Goal: Transaction & Acquisition: Subscribe to service/newsletter

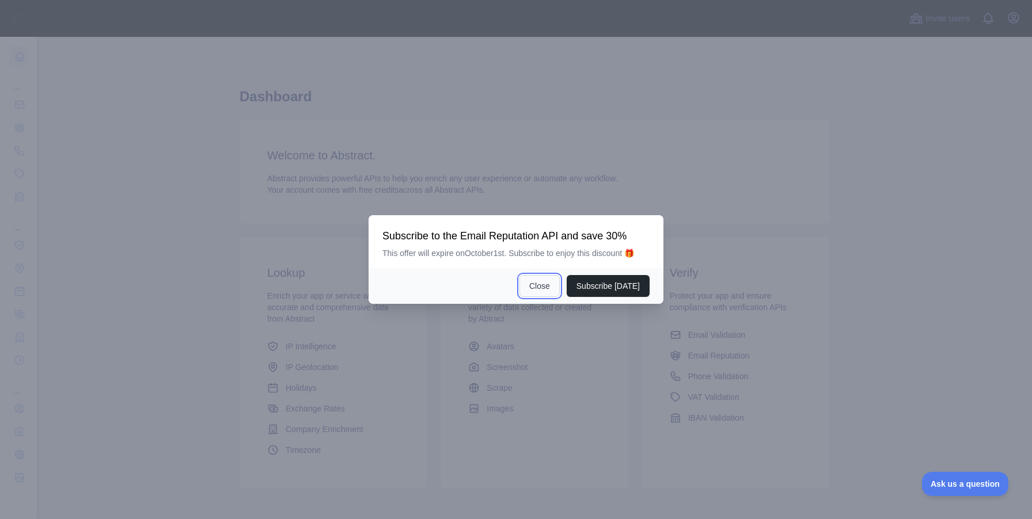
click at [535, 293] on button "Close" at bounding box center [539, 286] width 40 height 22
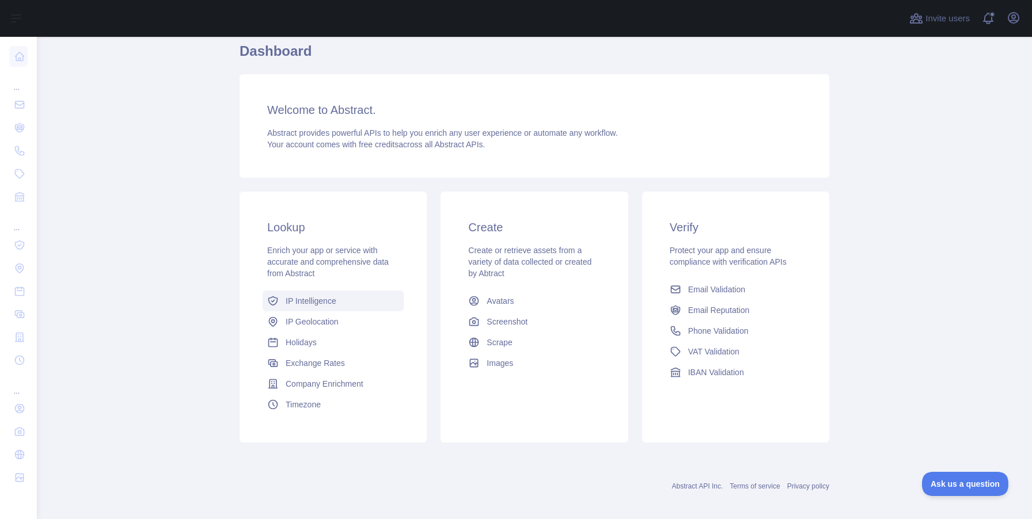
scroll to position [54, 0]
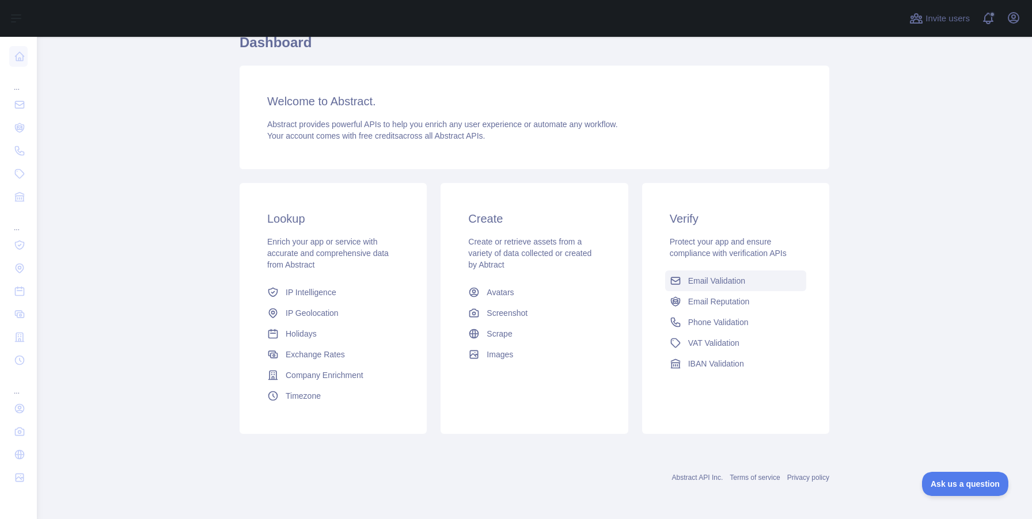
click at [691, 273] on link "Email Validation" at bounding box center [735, 281] width 141 height 21
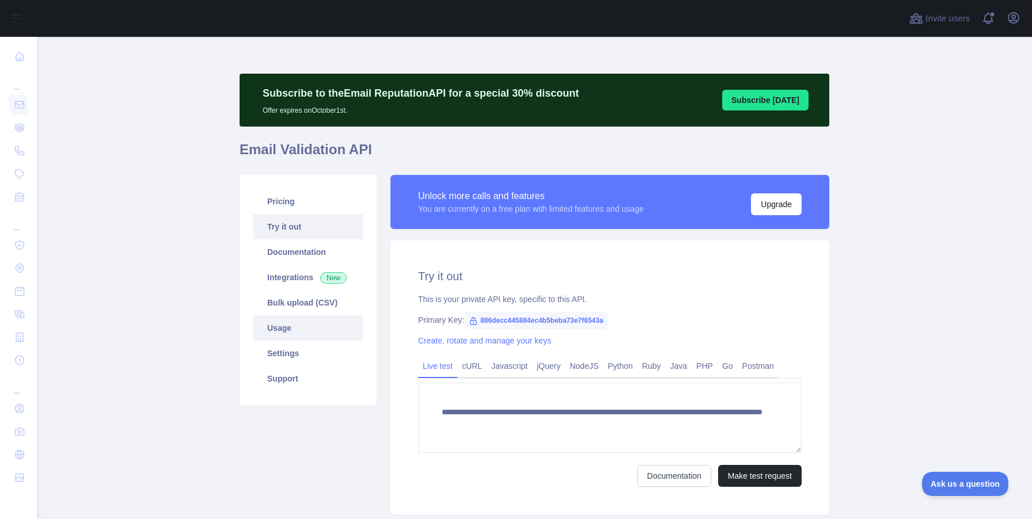
click at [284, 322] on link "Usage" at bounding box center [307, 327] width 109 height 25
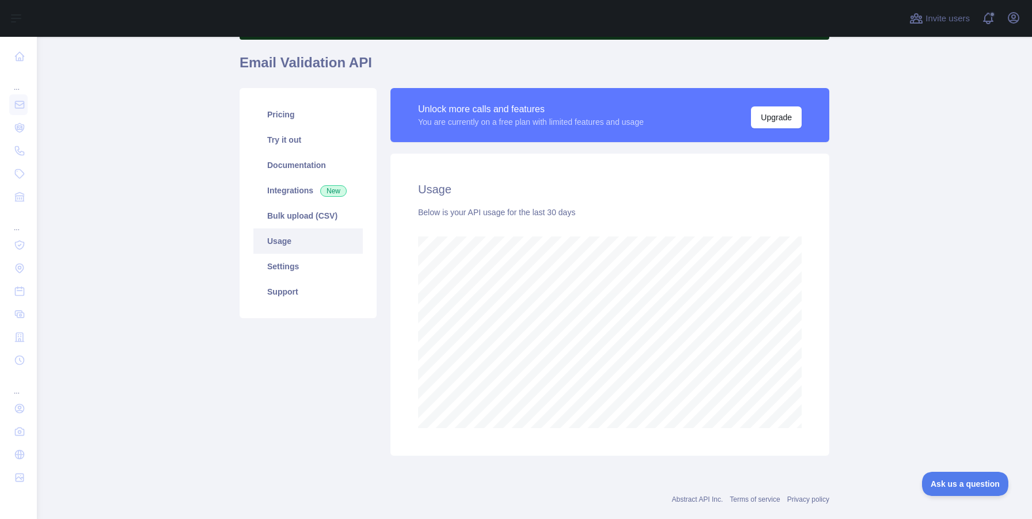
scroll to position [72, 0]
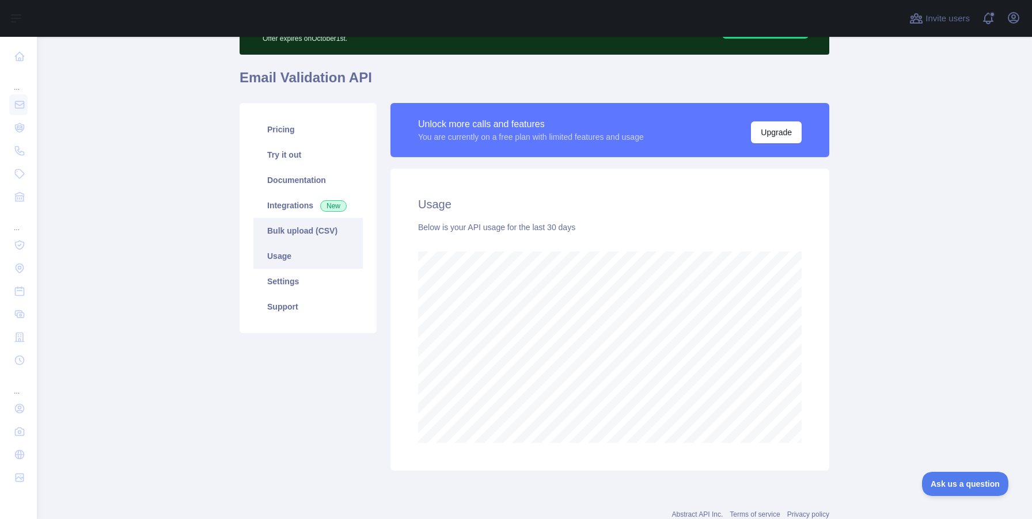
click at [282, 220] on link "Bulk upload (CSV)" at bounding box center [307, 230] width 109 height 25
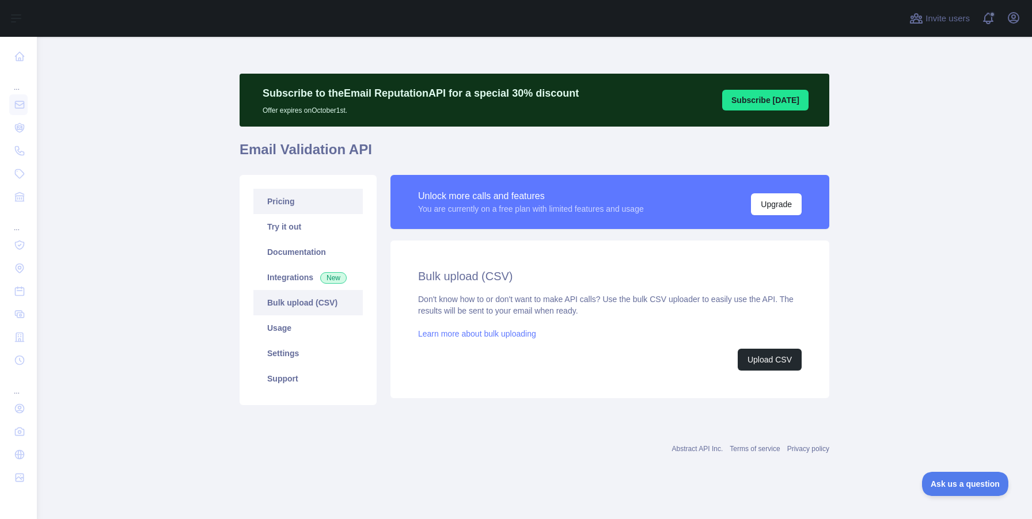
click at [276, 189] on link "Pricing" at bounding box center [307, 201] width 109 height 25
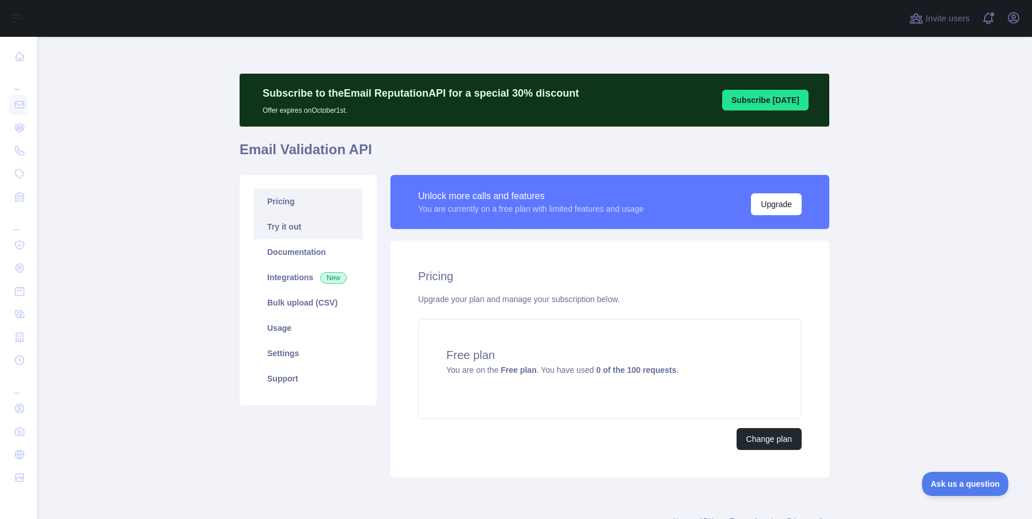
click at [282, 219] on link "Try it out" at bounding box center [307, 226] width 109 height 25
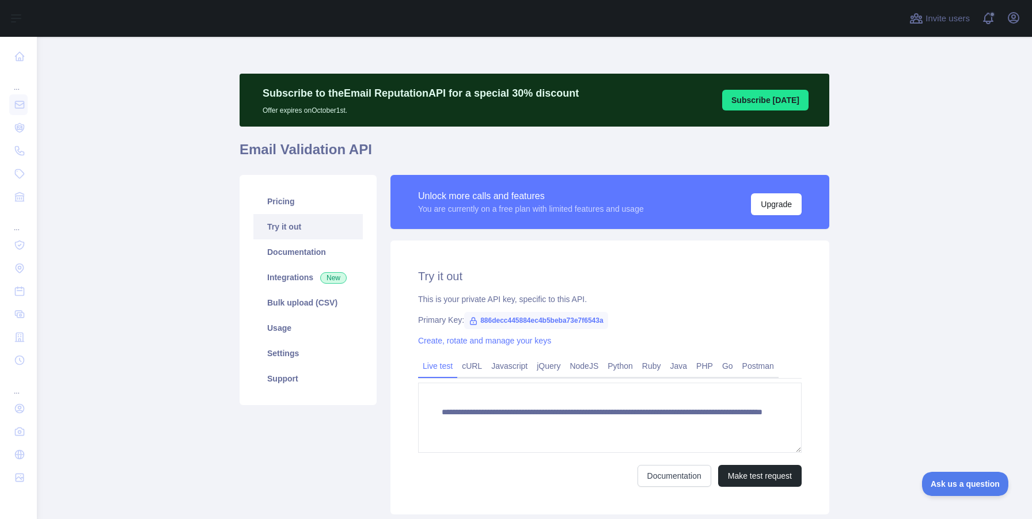
click at [1004, 22] on div "Open user menu" at bounding box center [1013, 19] width 18 height 20
click at [1010, 21] on icon "button" at bounding box center [1013, 18] width 10 height 10
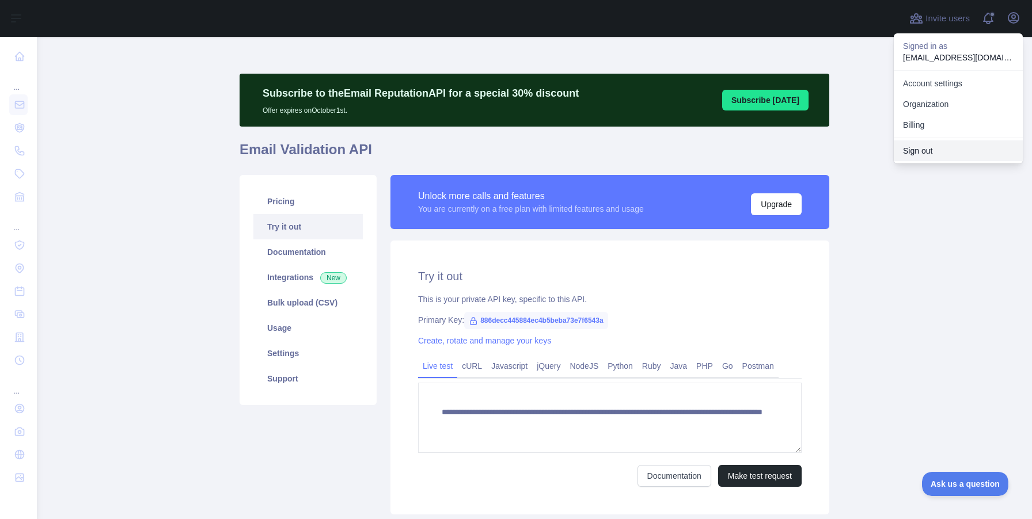
click at [936, 148] on button "Sign out" at bounding box center [957, 150] width 129 height 21
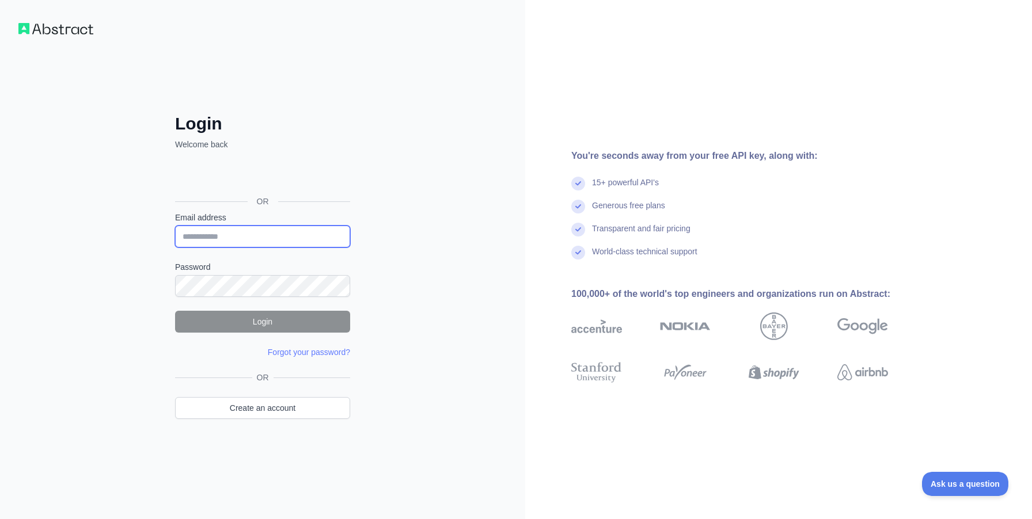
click at [269, 230] on input "Email address" at bounding box center [262, 237] width 175 height 22
type input "**********"
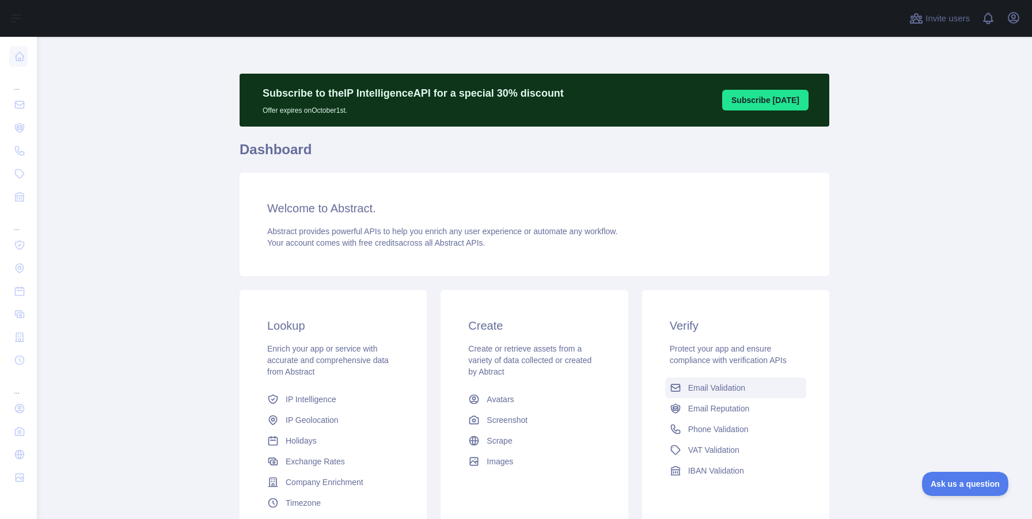
click at [723, 393] on span "Email Validation" at bounding box center [716, 388] width 57 height 12
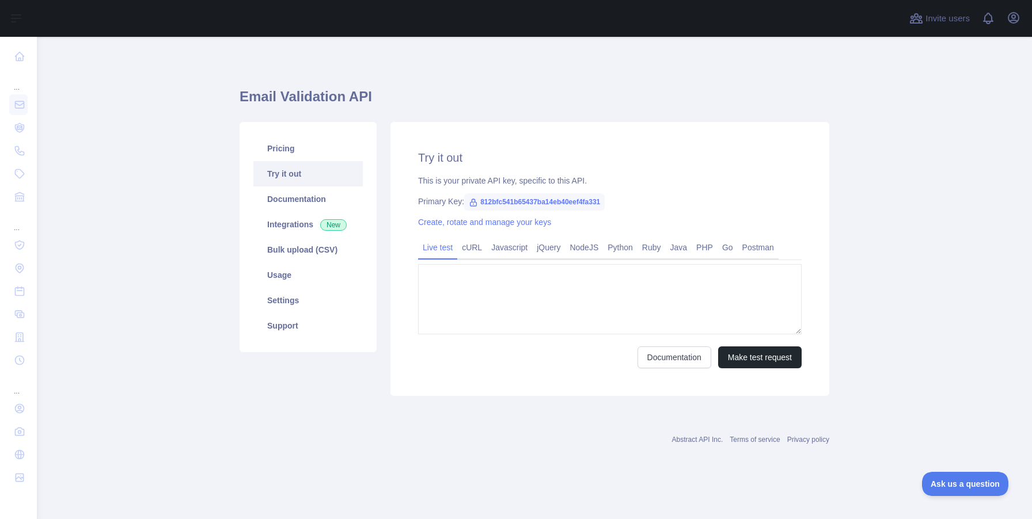
type textarea "**********"
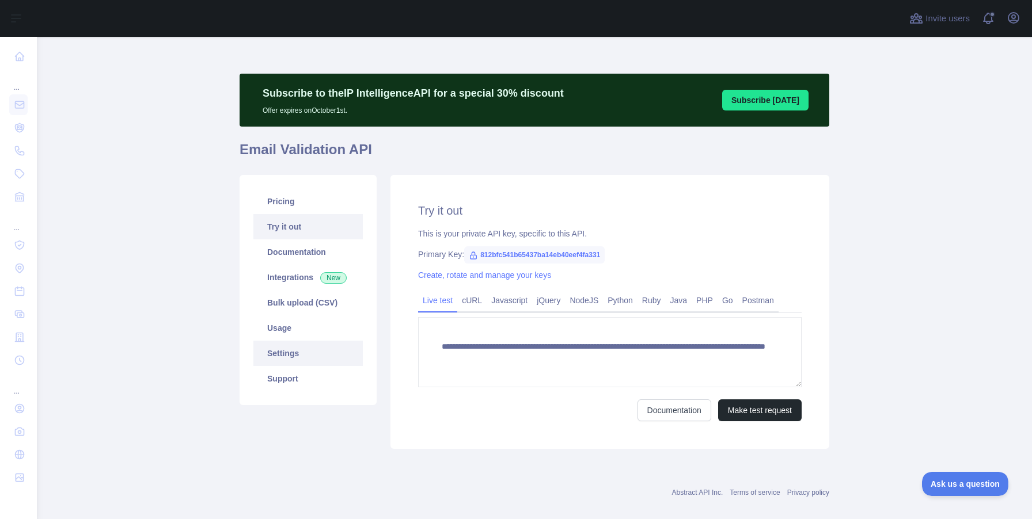
click at [275, 344] on link "Settings" at bounding box center [307, 353] width 109 height 25
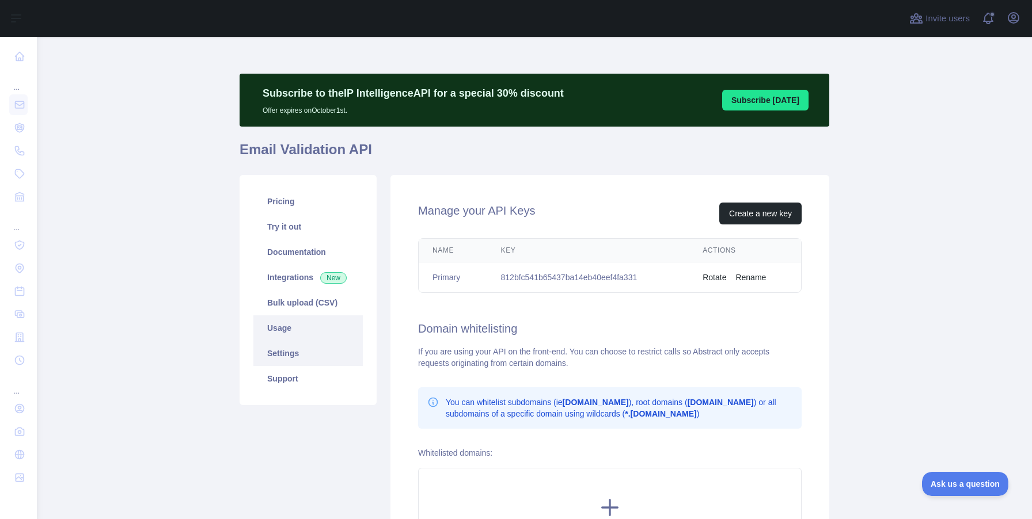
click at [279, 328] on link "Usage" at bounding box center [307, 327] width 109 height 25
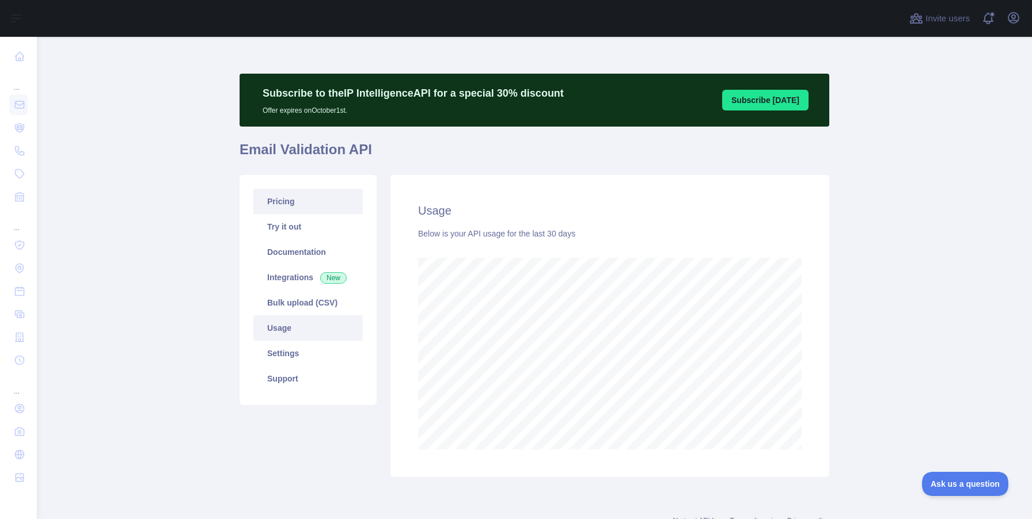
click at [302, 205] on link "Pricing" at bounding box center [307, 201] width 109 height 25
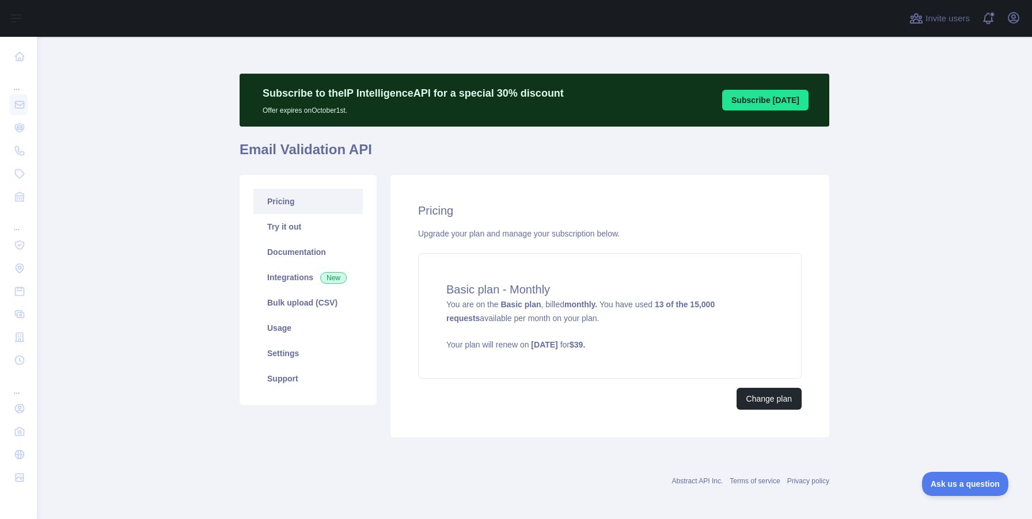
scroll to position [3, 0]
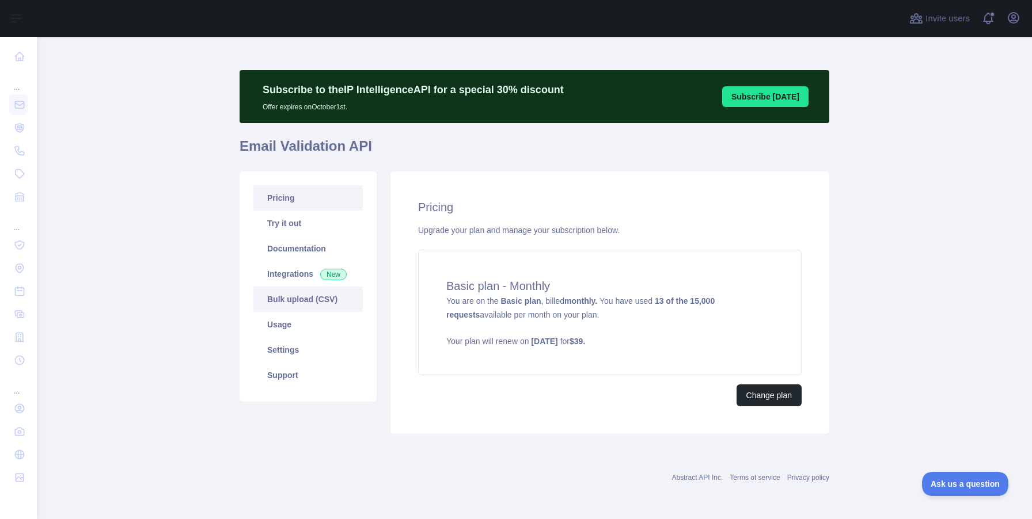
click at [291, 289] on link "Bulk upload (CSV)" at bounding box center [307, 299] width 109 height 25
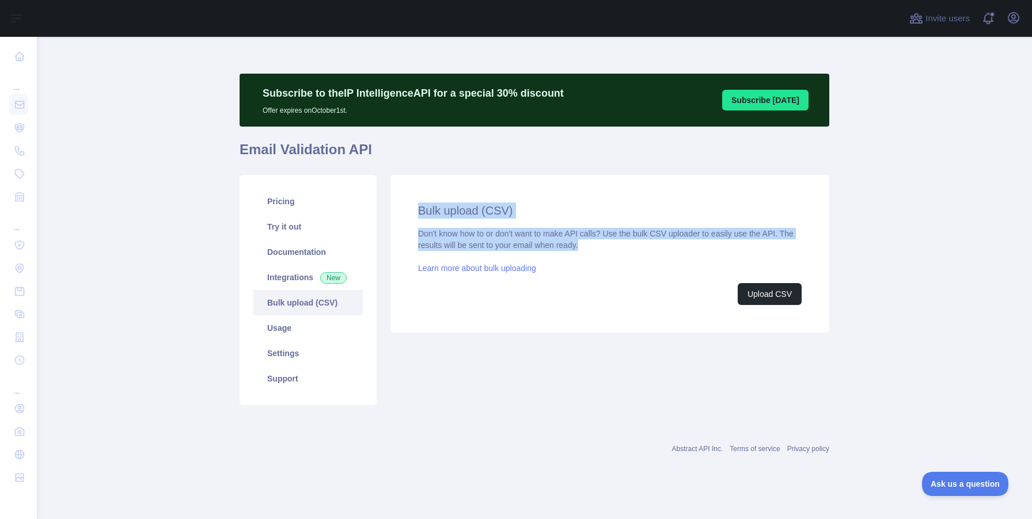
drag, startPoint x: 573, startPoint y: 246, endPoint x: 419, endPoint y: 210, distance: 158.4
click at [419, 210] on div "Bulk upload (CSV) Don't know how to or don't want to make API calls? Use the bu…" at bounding box center [609, 254] width 383 height 102
click at [419, 210] on h2 "Bulk upload (CSV)" at bounding box center [609, 211] width 383 height 16
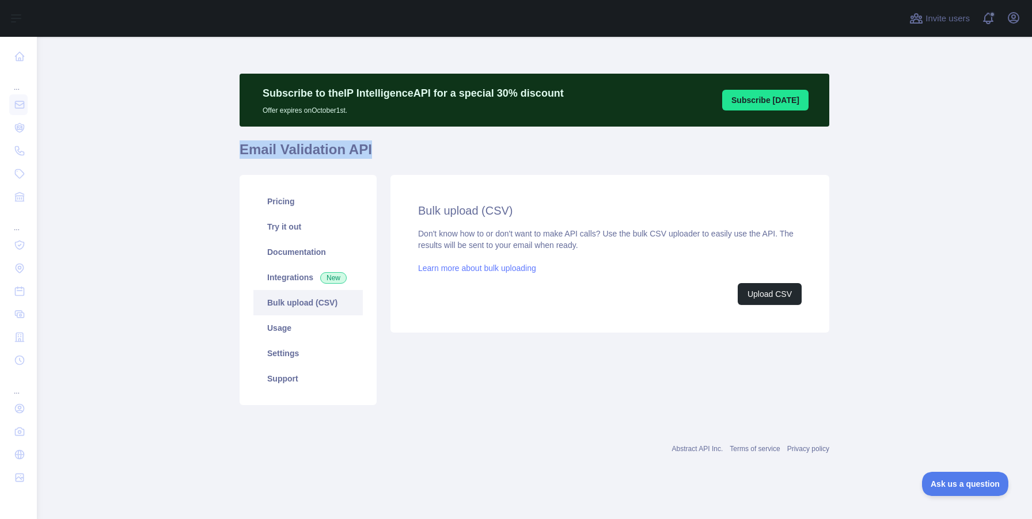
drag, startPoint x: 349, startPoint y: 154, endPoint x: 202, endPoint y: 150, distance: 146.9
click at [202, 150] on main "Subscribe to the IP Intelligence API for a special 30 % discount Offer expires …" at bounding box center [534, 278] width 995 height 482
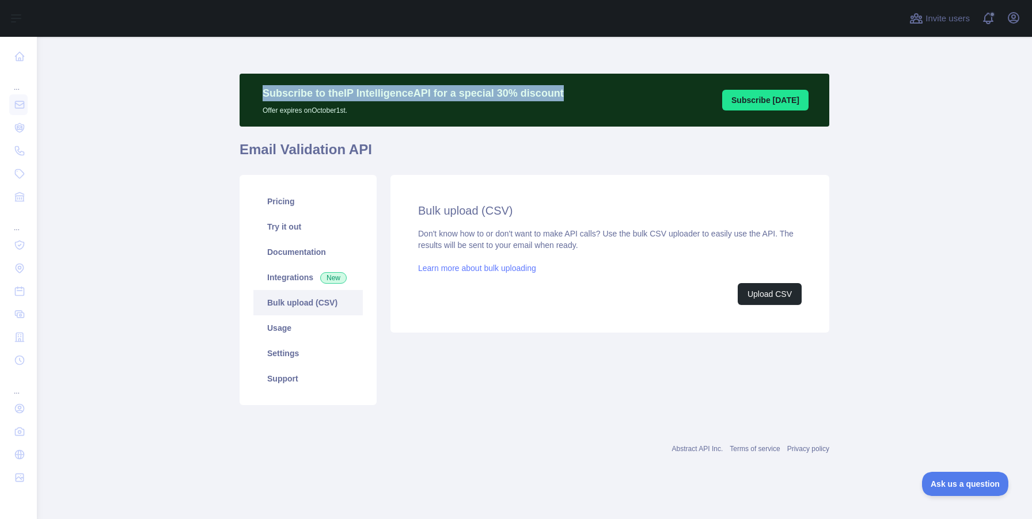
drag, startPoint x: 265, startPoint y: 89, endPoint x: 569, endPoint y: 95, distance: 304.6
click at [569, 95] on div "Subscribe to the IP Intelligence API for a special 30 % discount Offer expires …" at bounding box center [413, 100] width 324 height 30
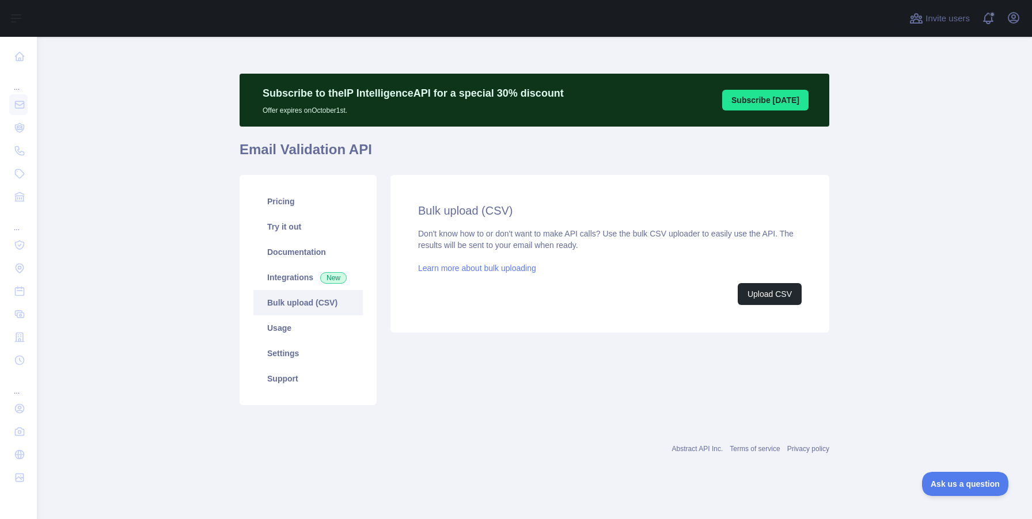
click at [579, 165] on h1 "Email Validation API" at bounding box center [534, 154] width 590 height 28
